Goal: Information Seeking & Learning: Find specific fact

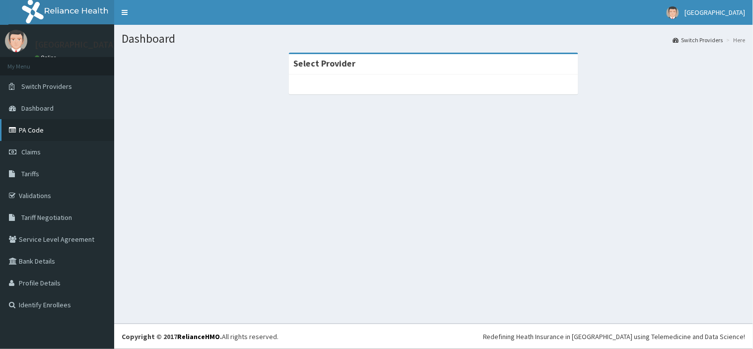
click at [35, 129] on link "PA Code" at bounding box center [57, 130] width 114 height 22
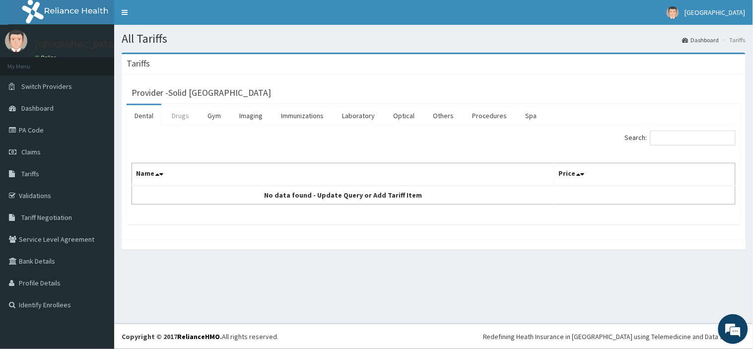
click at [181, 116] on link "Drugs" at bounding box center [180, 115] width 33 height 21
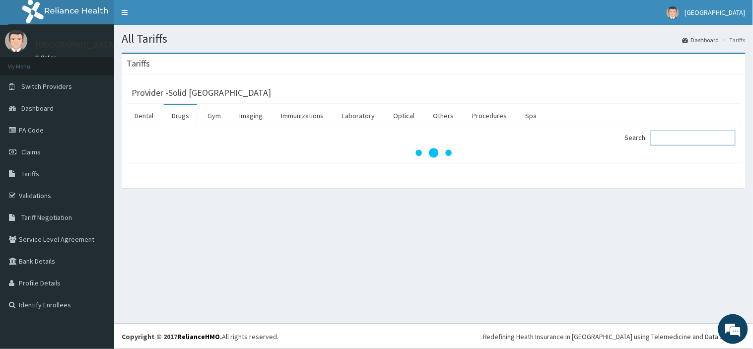
click at [669, 141] on input "Search:" at bounding box center [693, 138] width 85 height 15
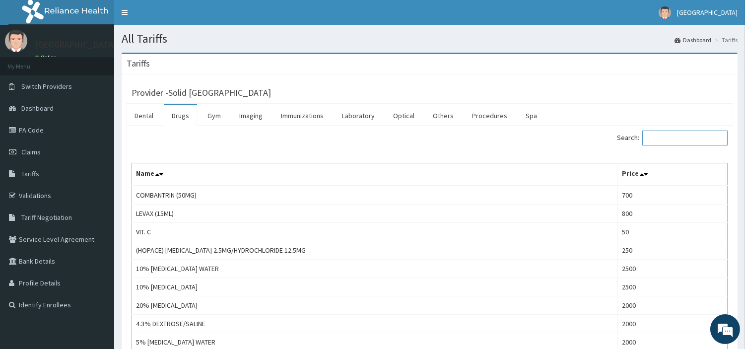
click at [672, 141] on input "Search:" at bounding box center [685, 138] width 85 height 15
paste input "[MEDICAL_DATA]"
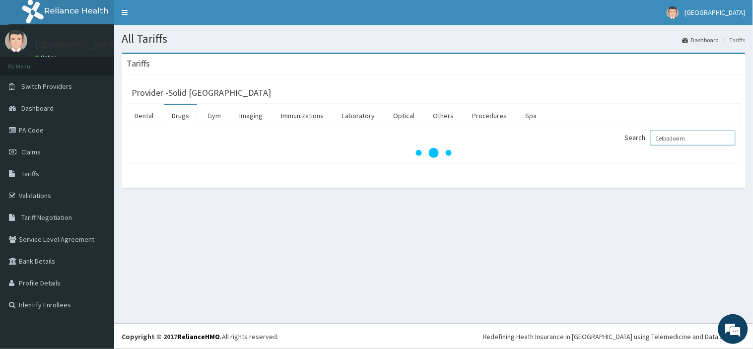
click at [664, 141] on input "Cefpodoxim" at bounding box center [693, 138] width 85 height 15
click at [695, 137] on input "Cefpodoxim" at bounding box center [693, 138] width 85 height 15
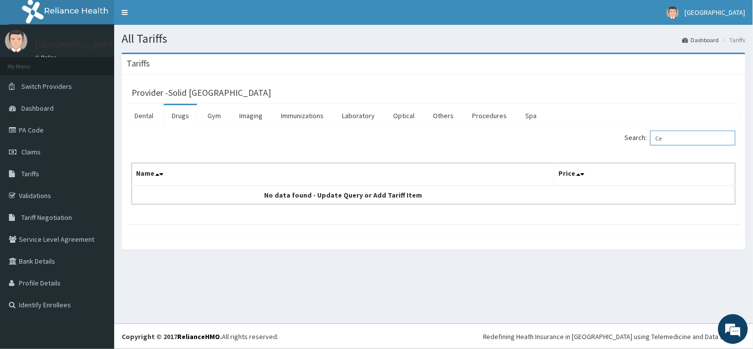
type input "C"
type input "cef"
click at [174, 119] on link "Drugs" at bounding box center [180, 115] width 33 height 21
click at [685, 142] on input "Search:" at bounding box center [693, 138] width 85 height 15
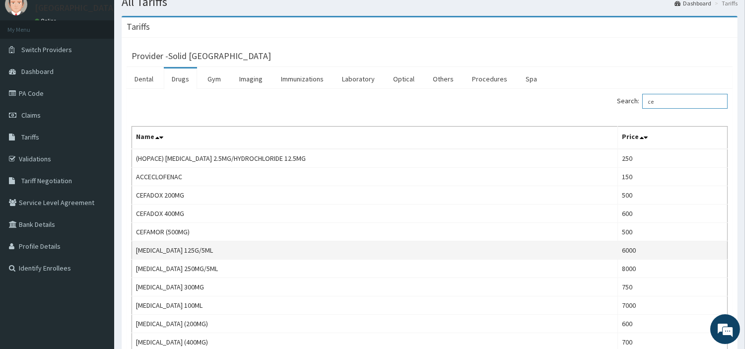
scroll to position [55, 0]
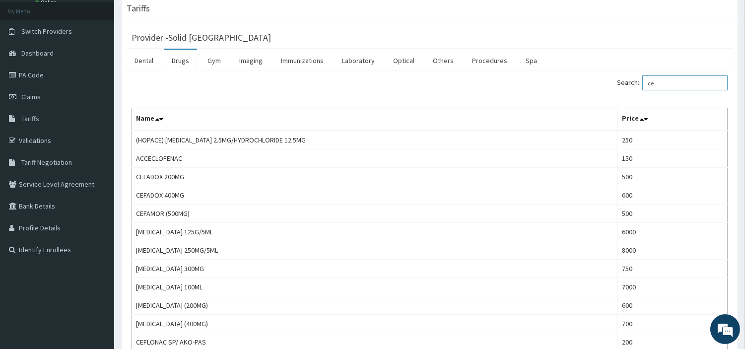
type input "ce"
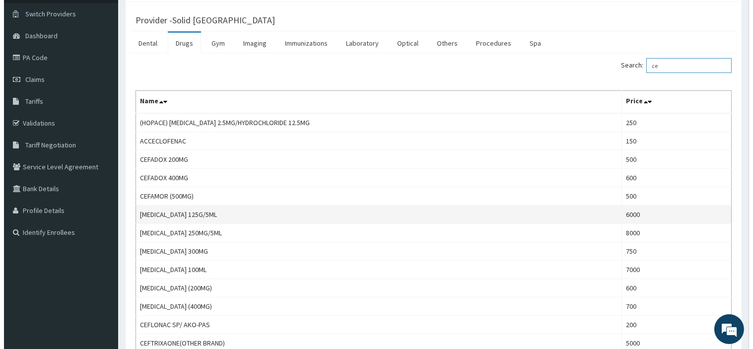
scroll to position [0, 0]
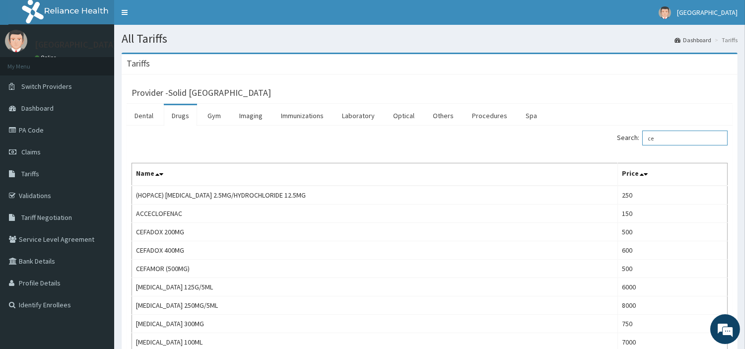
drag, startPoint x: 670, startPoint y: 135, endPoint x: 621, endPoint y: 140, distance: 49.4
click at [621, 140] on div "Search: ce" at bounding box center [583, 139] width 291 height 17
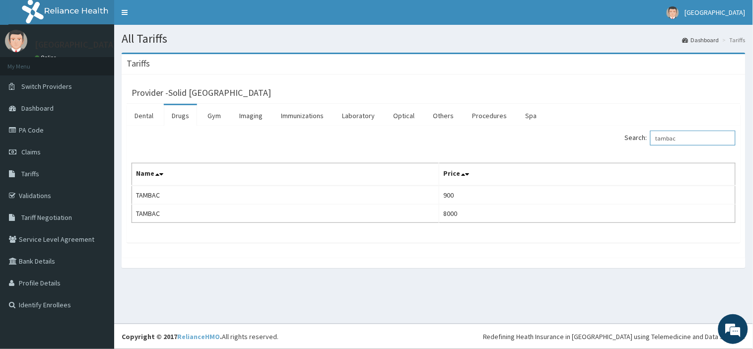
type input "tambac"
